Goal: Transaction & Acquisition: Purchase product/service

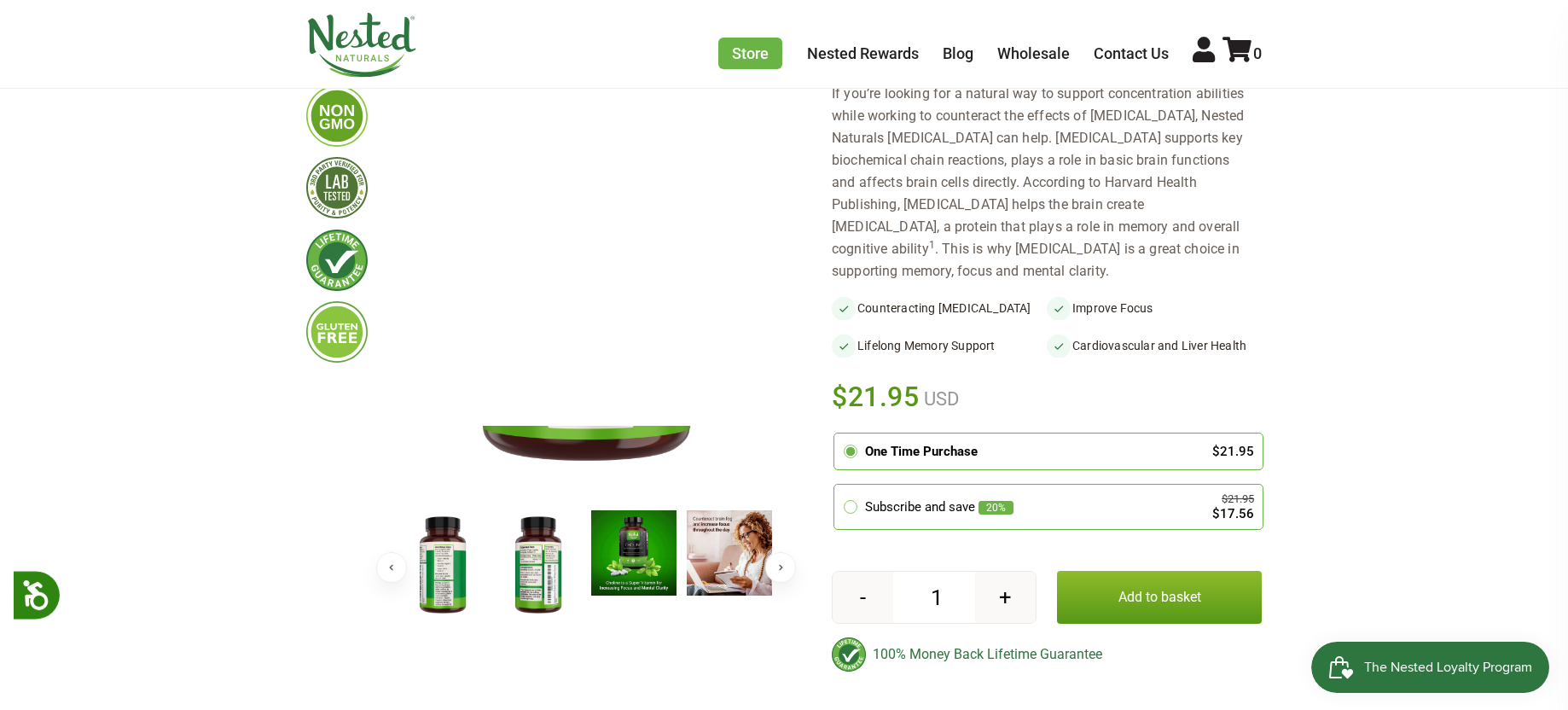
scroll to position [222, 0]
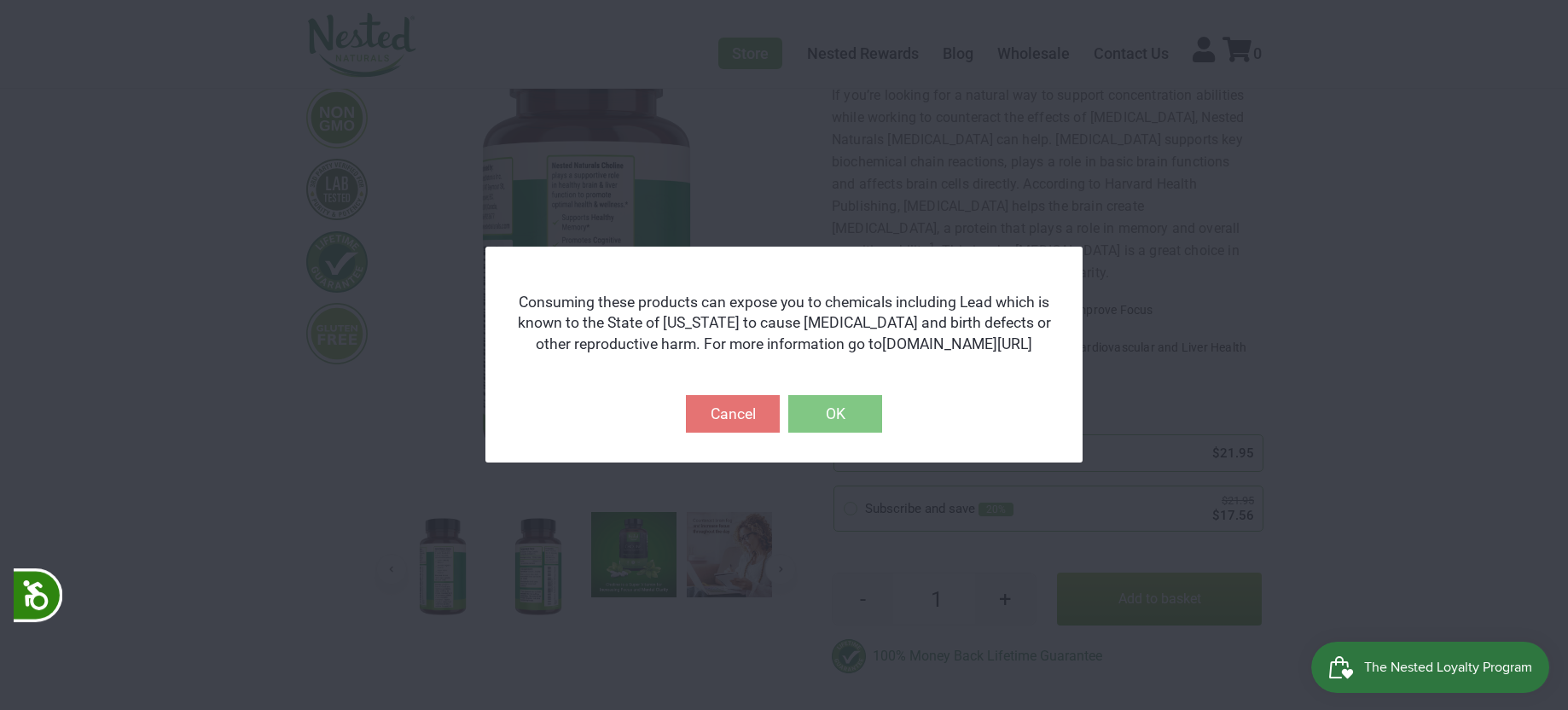
click at [848, 419] on button "OK" at bounding box center [835, 414] width 94 height 37
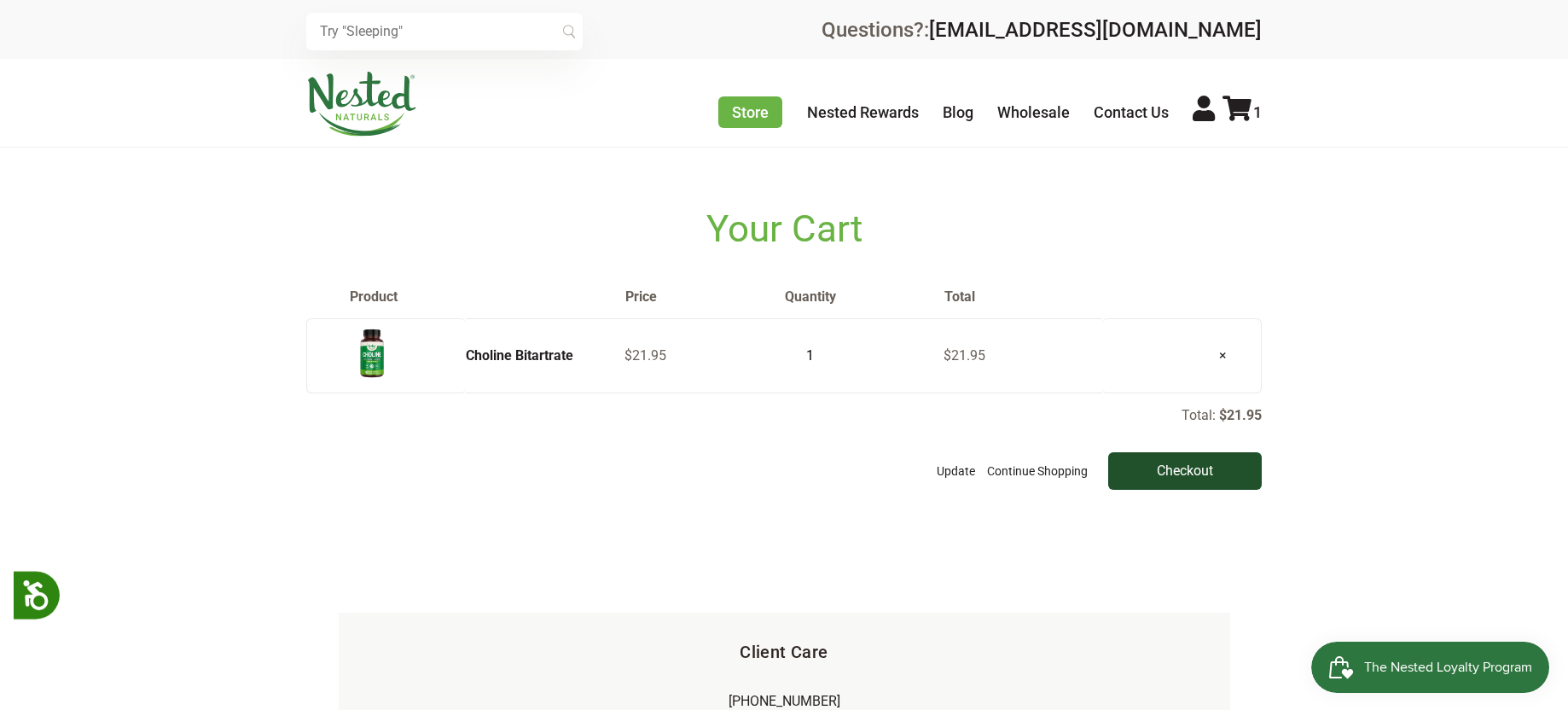
click at [1158, 466] on input "Checkout" at bounding box center [1185, 471] width 154 height 37
